Goal: Information Seeking & Learning: Check status

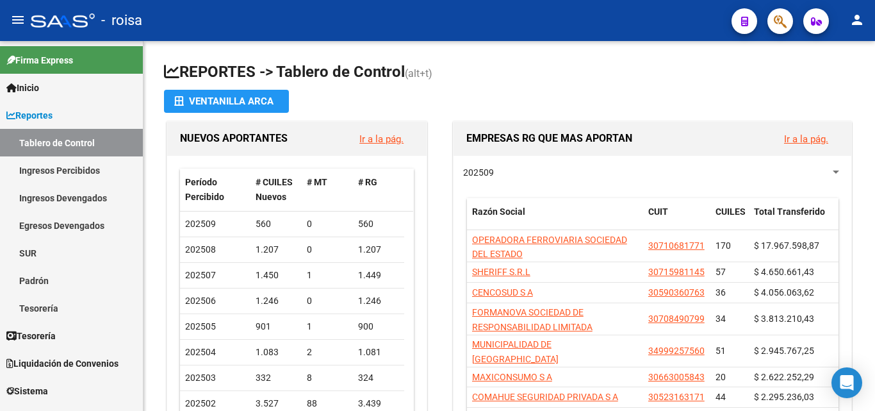
click at [776, 10] on span "button" at bounding box center [780, 21] width 13 height 26
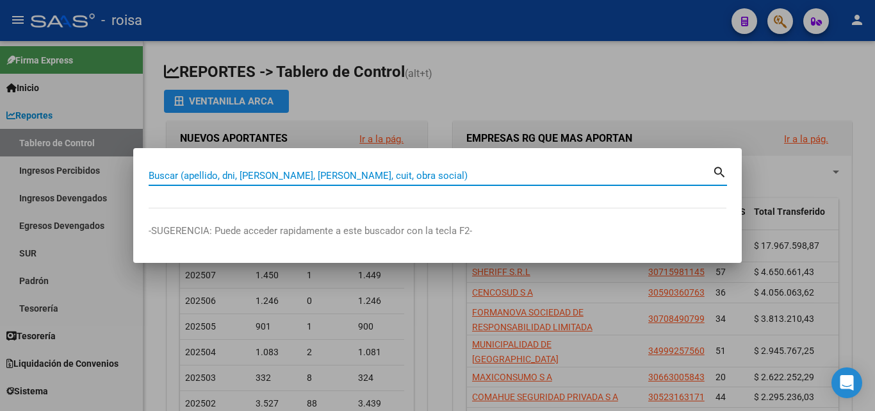
paste input "27-27024061-0"
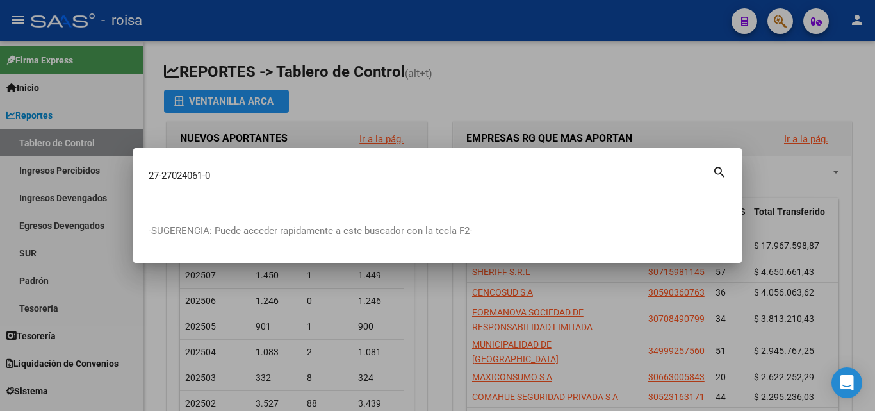
click at [726, 165] on mat-icon "search" at bounding box center [719, 170] width 15 height 15
type input "27270240610"
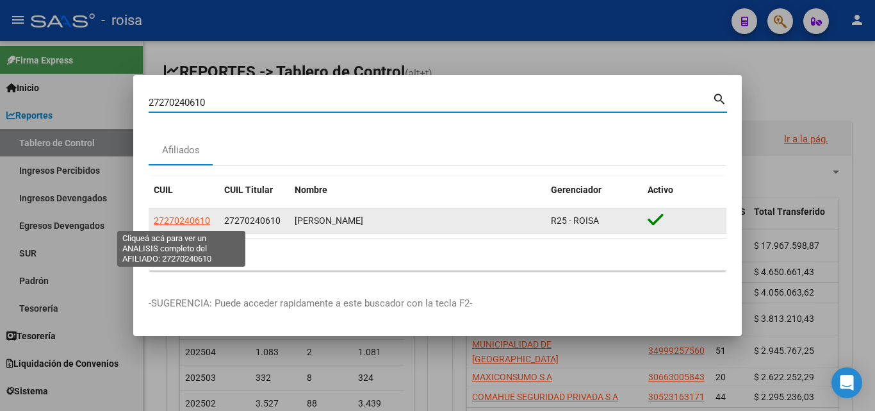
click at [180, 221] on span "27270240610" at bounding box center [182, 220] width 56 height 10
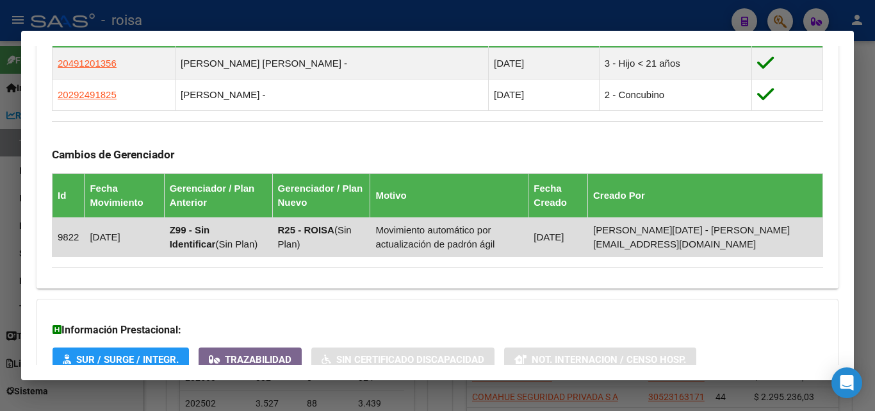
scroll to position [871, 0]
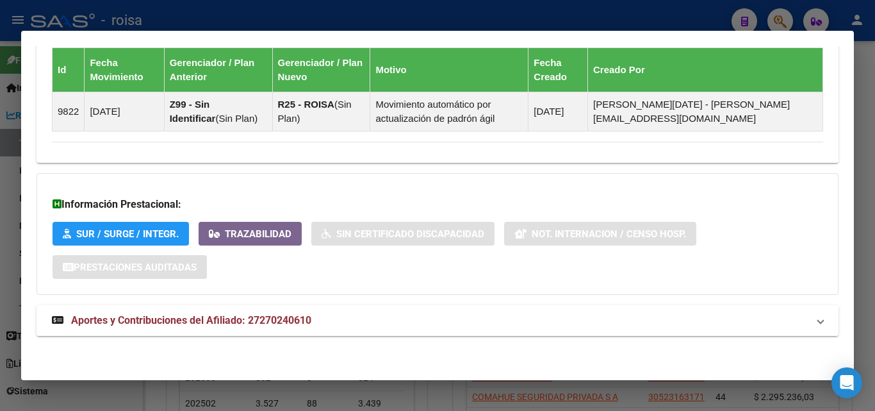
click at [209, 321] on span "Aportes y Contribuciones del Afiliado: 27270240610" at bounding box center [191, 320] width 240 height 12
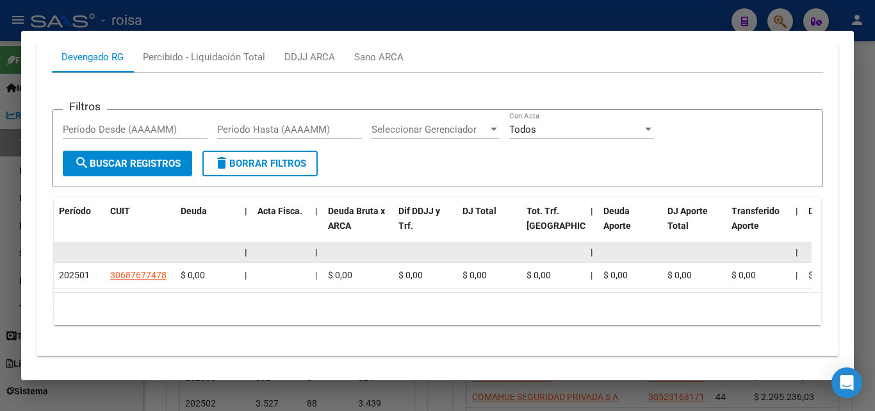
scroll to position [1269, 0]
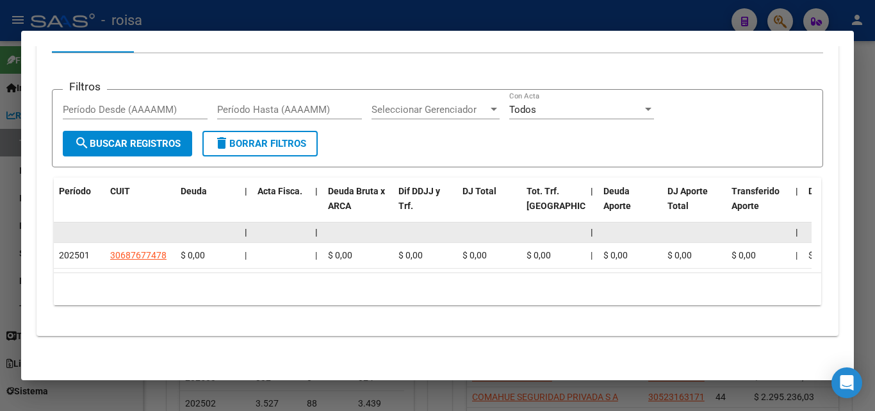
click at [526, 222] on datatable-body-cell at bounding box center [553, 232] width 64 height 20
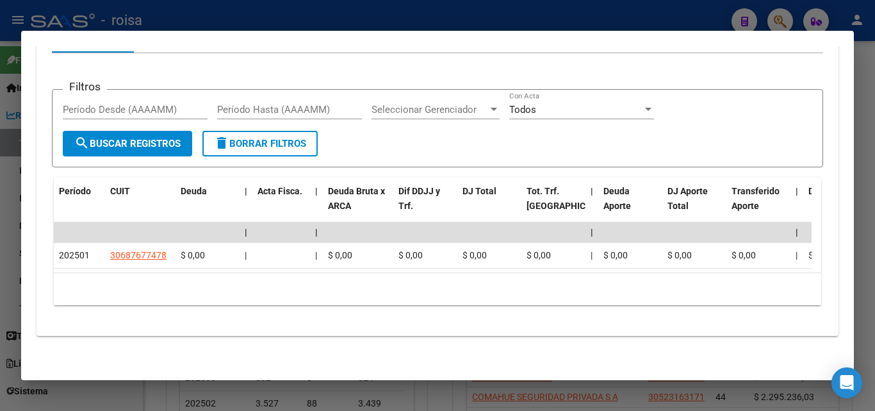
click at [593, 136] on form "Filtros Período Desde (AAAAMM) Período Hasta (AAAAMM) Seleccionar Gerenciador S…" at bounding box center [437, 128] width 771 height 79
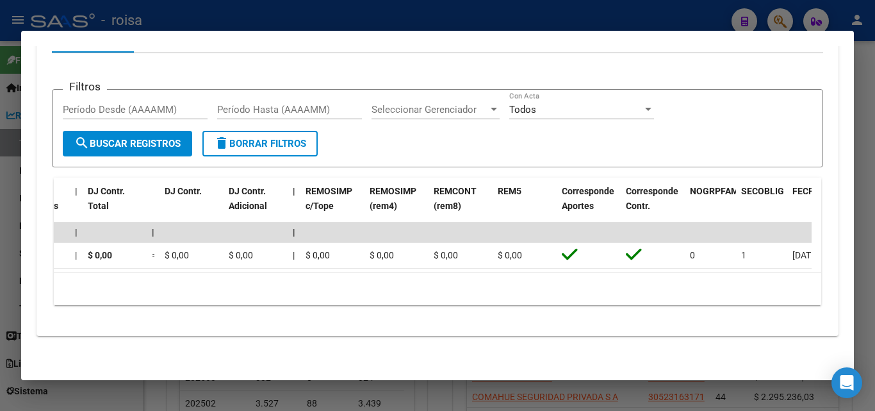
scroll to position [0, 1880]
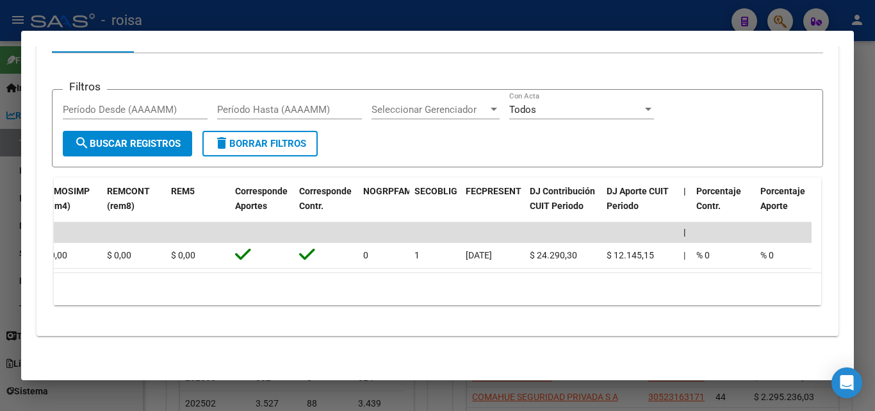
drag, startPoint x: 703, startPoint y: 273, endPoint x: 679, endPoint y: 273, distance: 23.7
click at [679, 273] on div "10 total 1" at bounding box center [437, 289] width 767 height 32
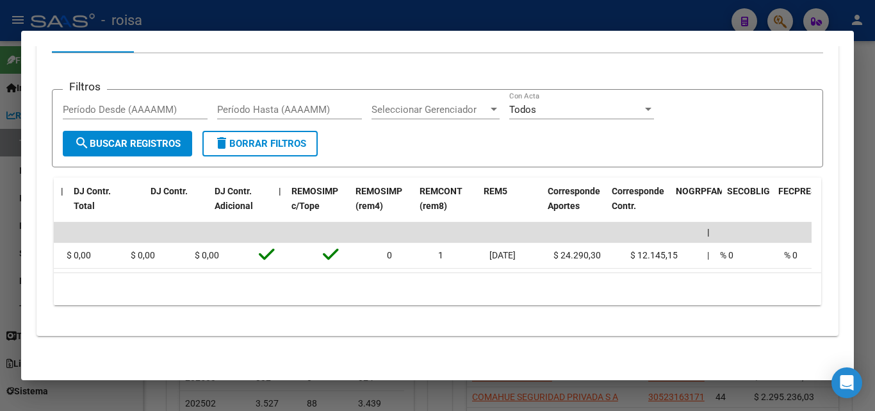
scroll to position [0, 0]
